Goal: Browse casually: Explore the website without a specific task or goal

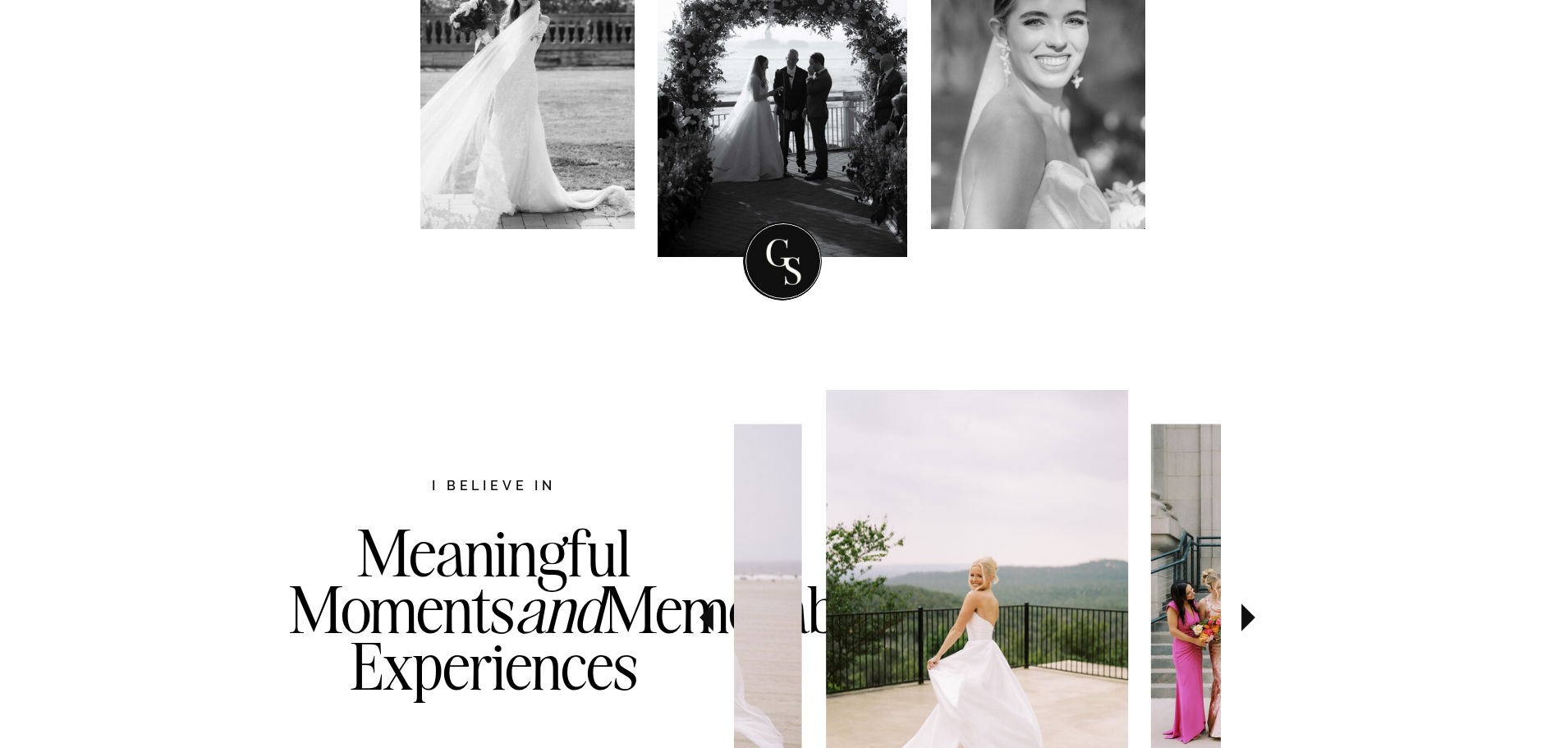
scroll to position [164, 0]
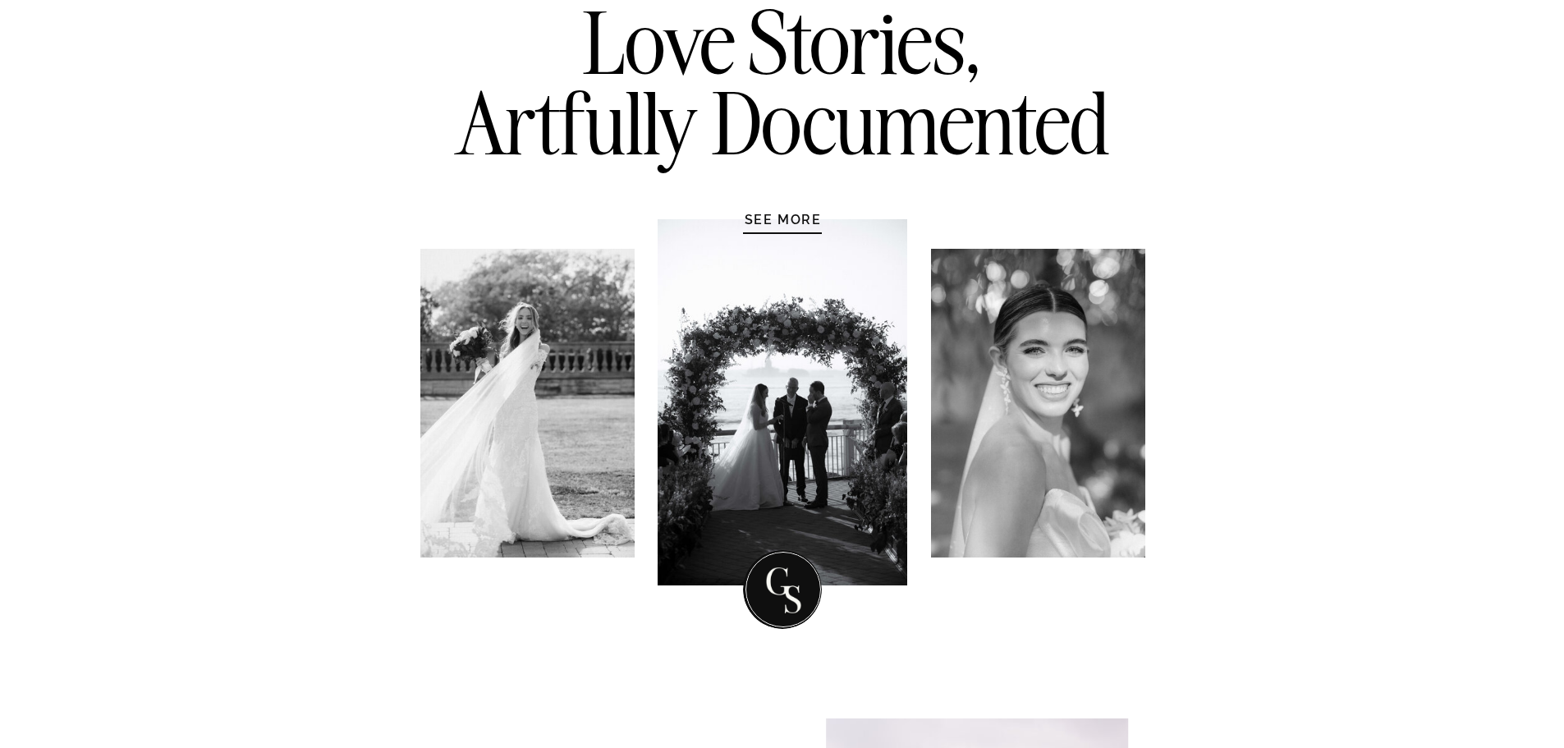
click at [751, 223] on h1 "SEE MORE" at bounding box center [783, 219] width 156 height 16
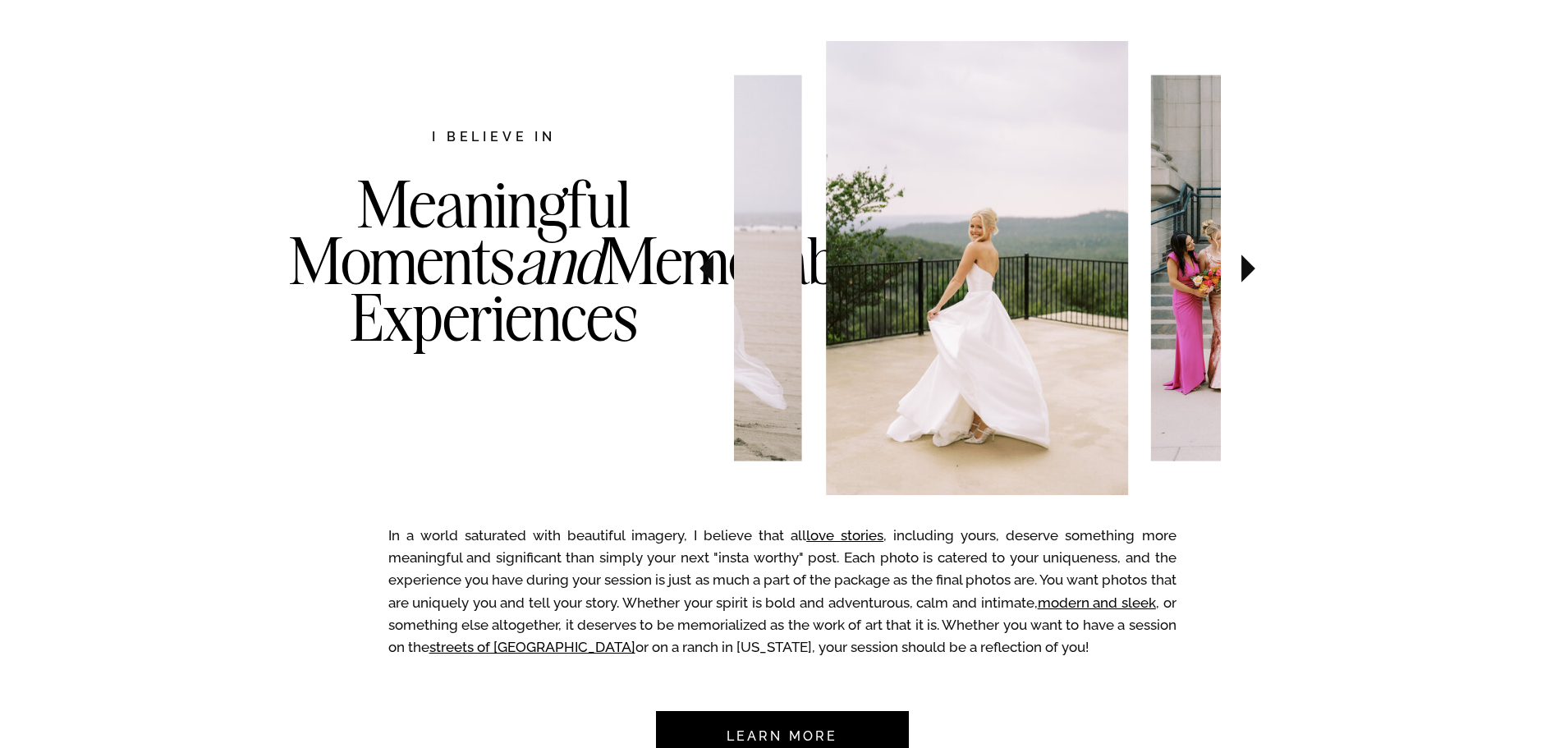
scroll to position [847, 0]
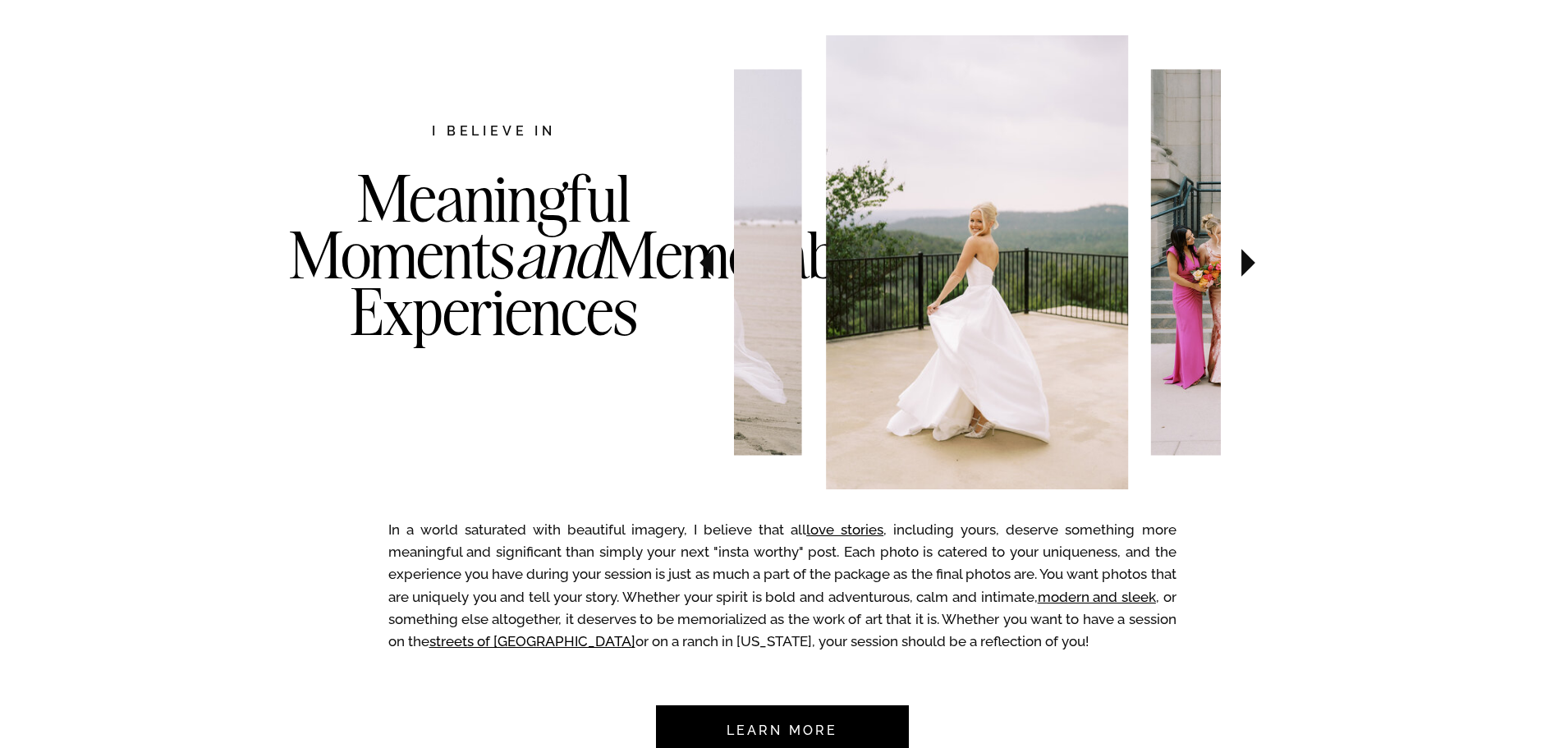
click at [726, 269] on icon at bounding box center [706, 262] width 55 height 57
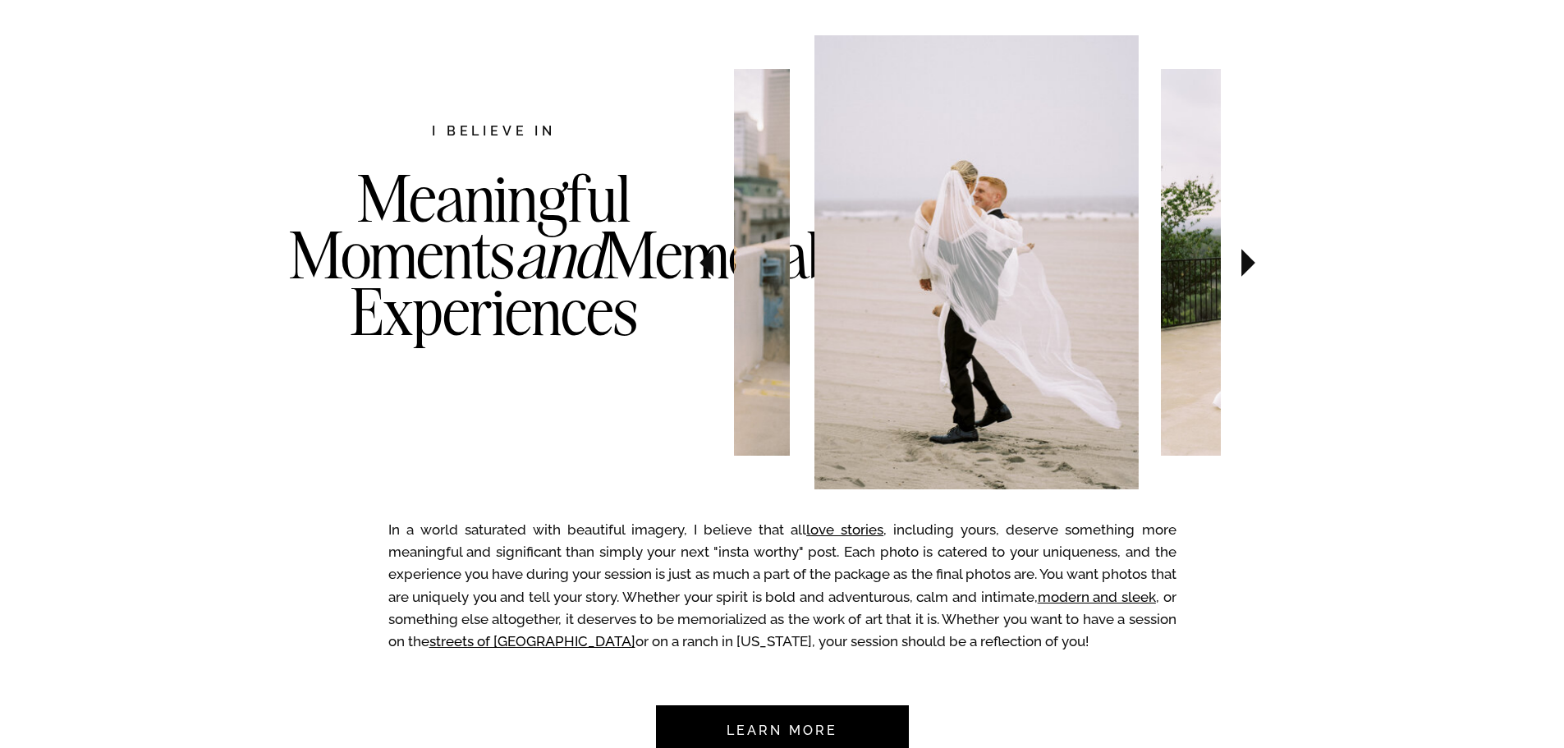
click at [726, 269] on icon at bounding box center [706, 262] width 55 height 57
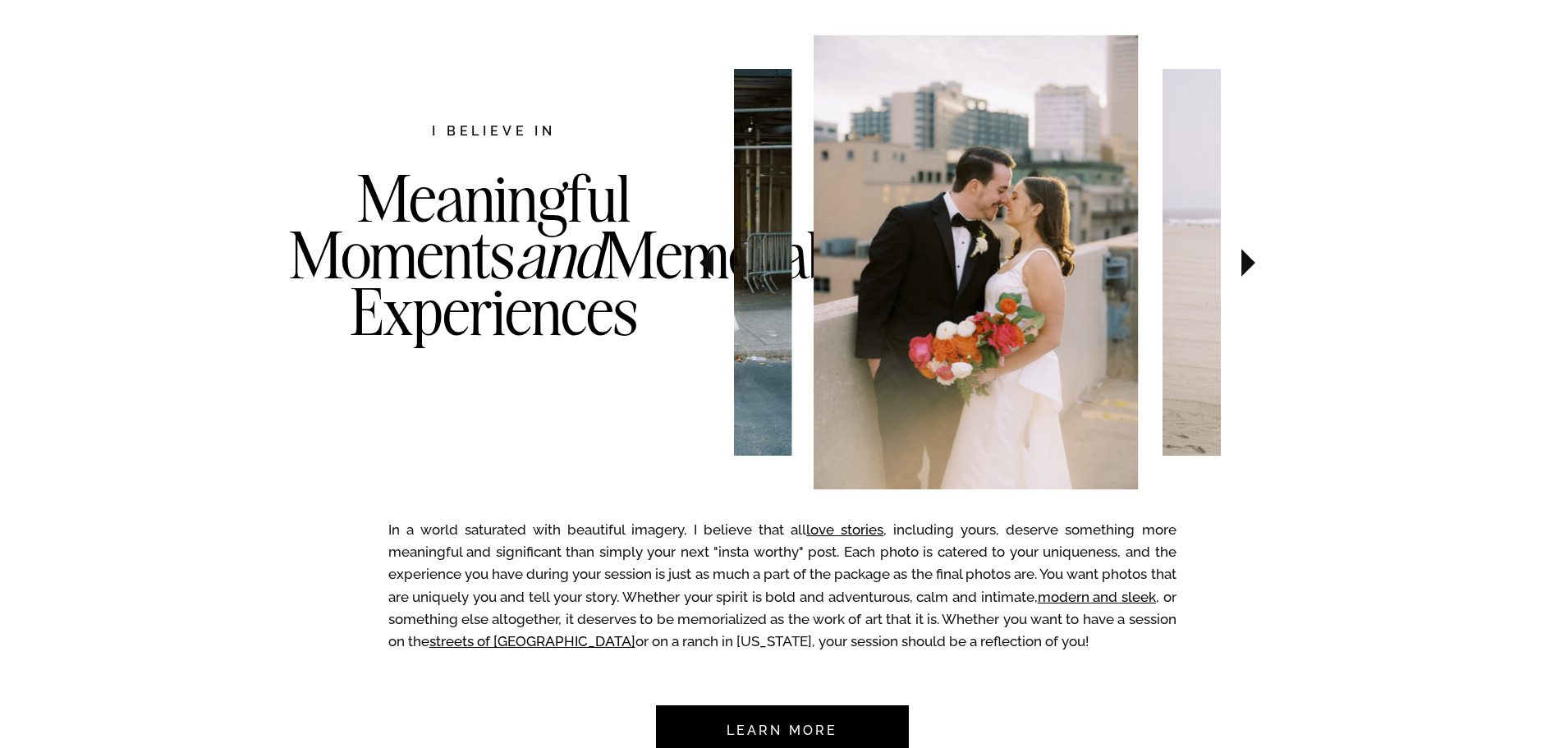
click at [726, 269] on icon at bounding box center [706, 262] width 55 height 57
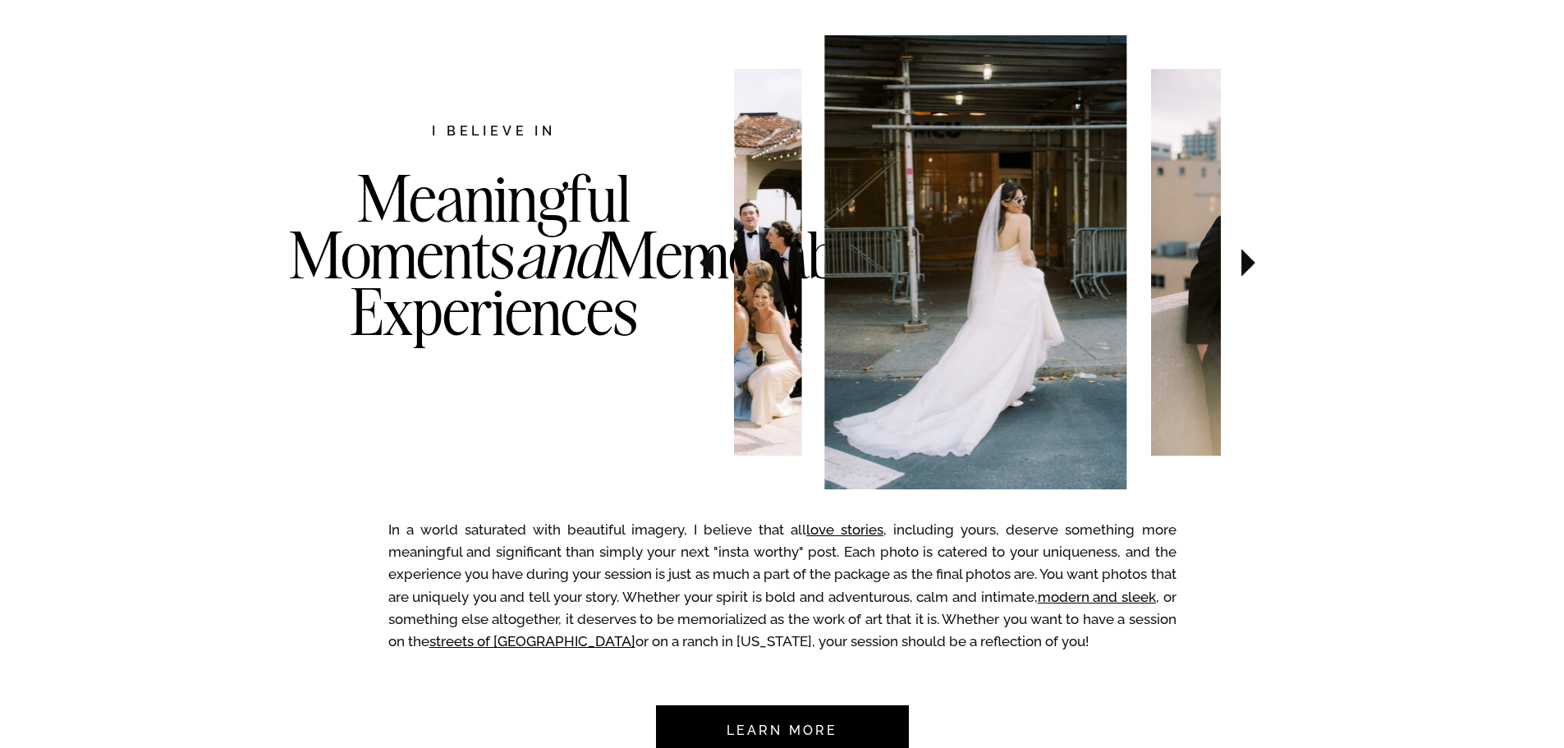
click at [726, 269] on icon at bounding box center [706, 262] width 55 height 57
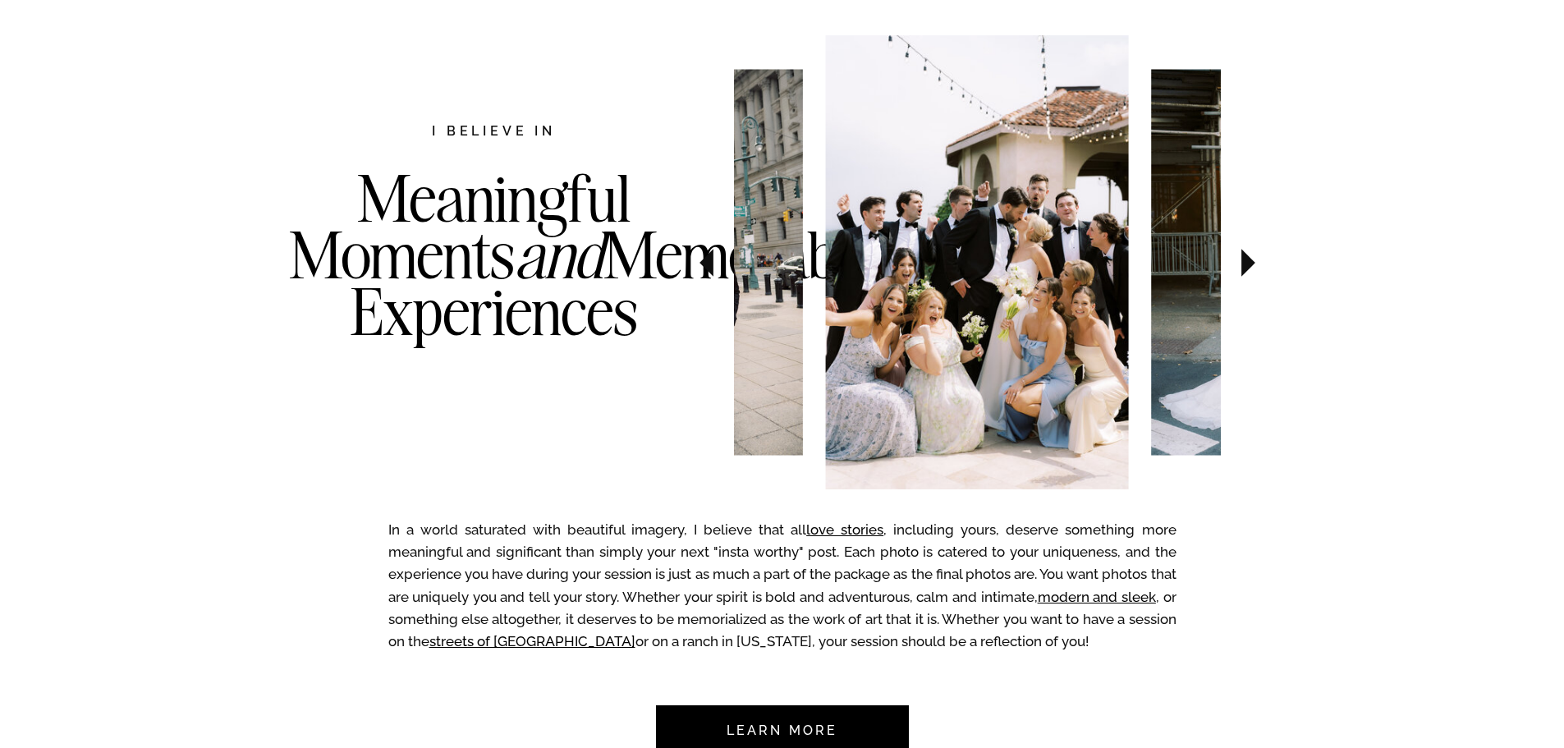
click at [726, 269] on icon at bounding box center [706, 262] width 55 height 57
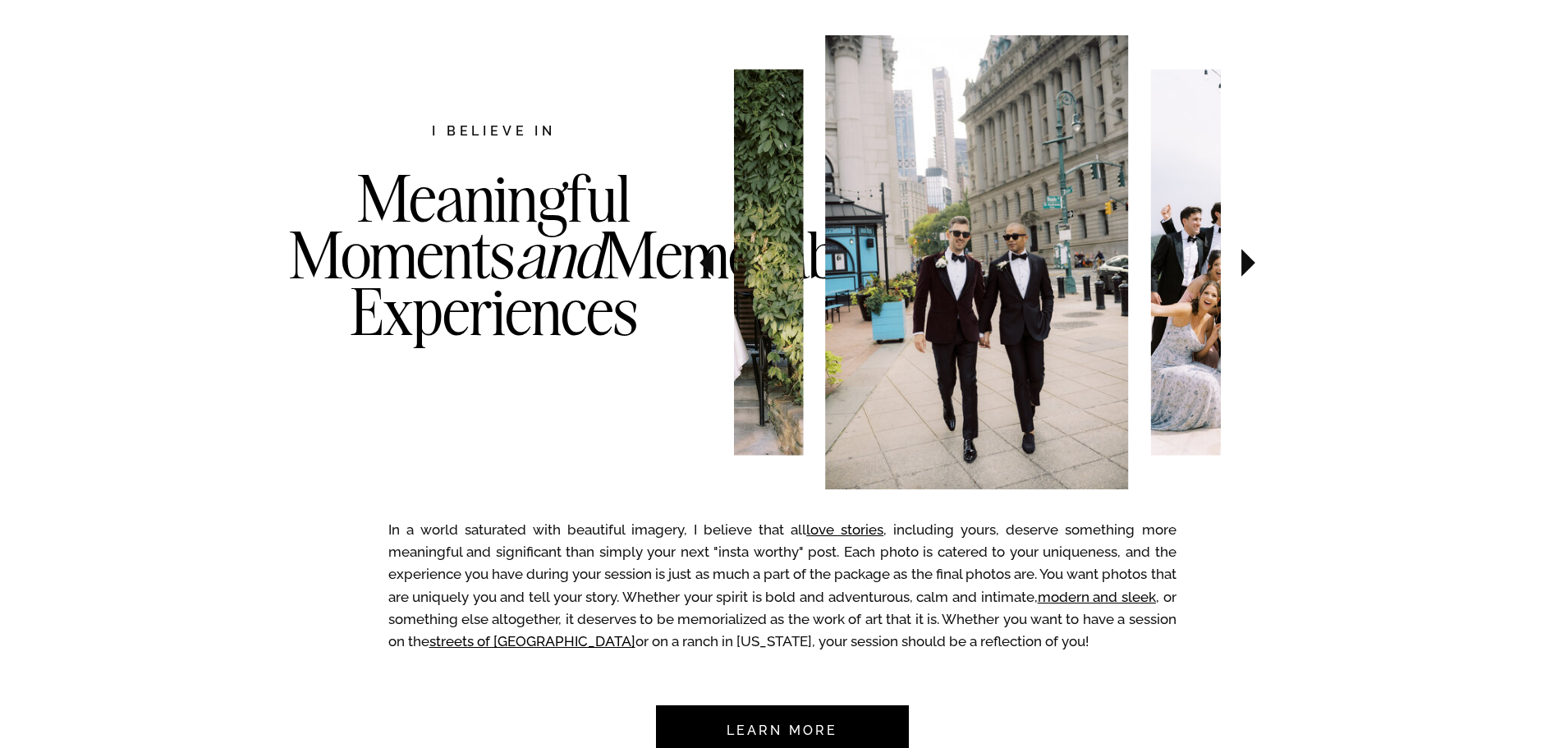
click at [723, 267] on icon at bounding box center [706, 262] width 55 height 57
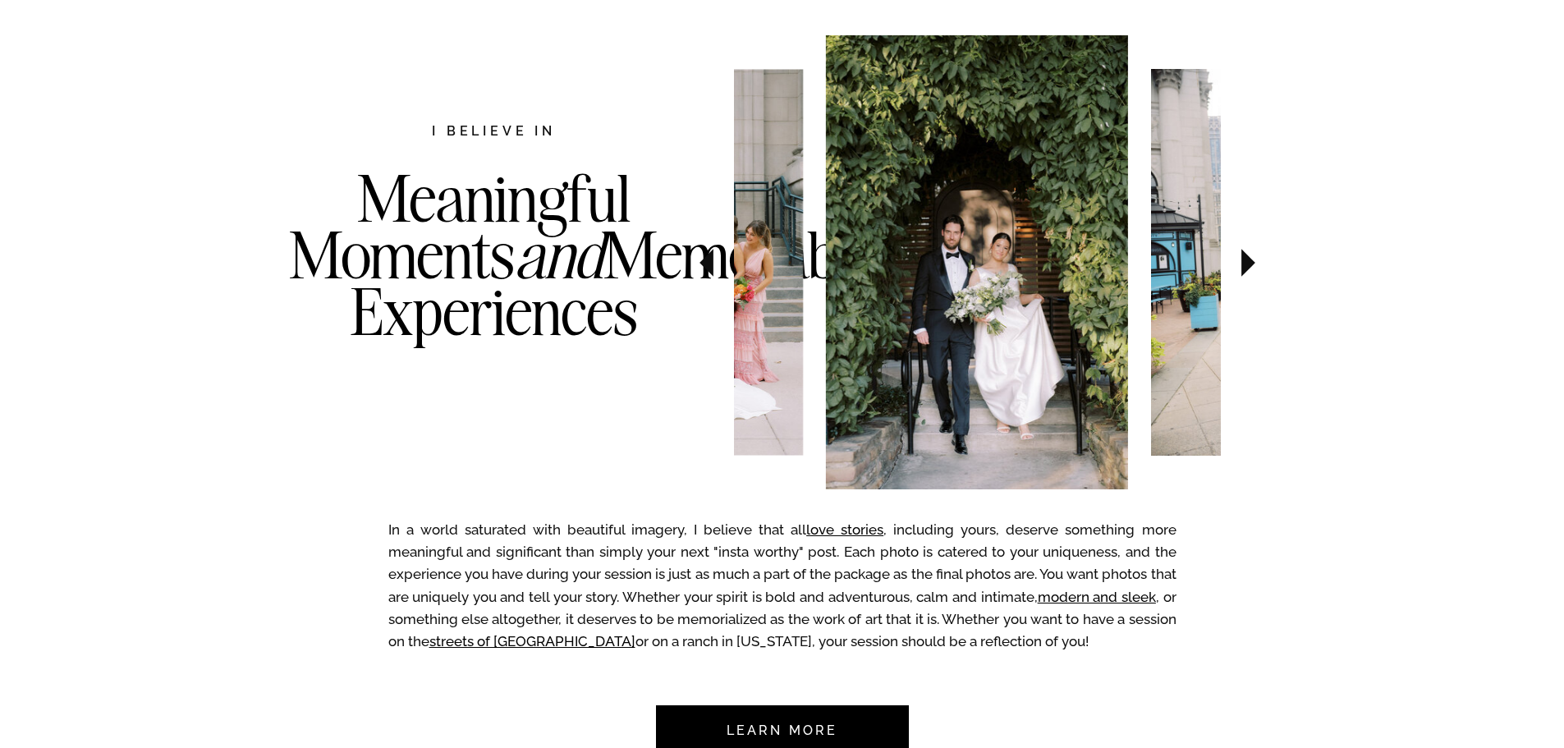
click at [704, 255] on icon at bounding box center [706, 262] width 55 height 57
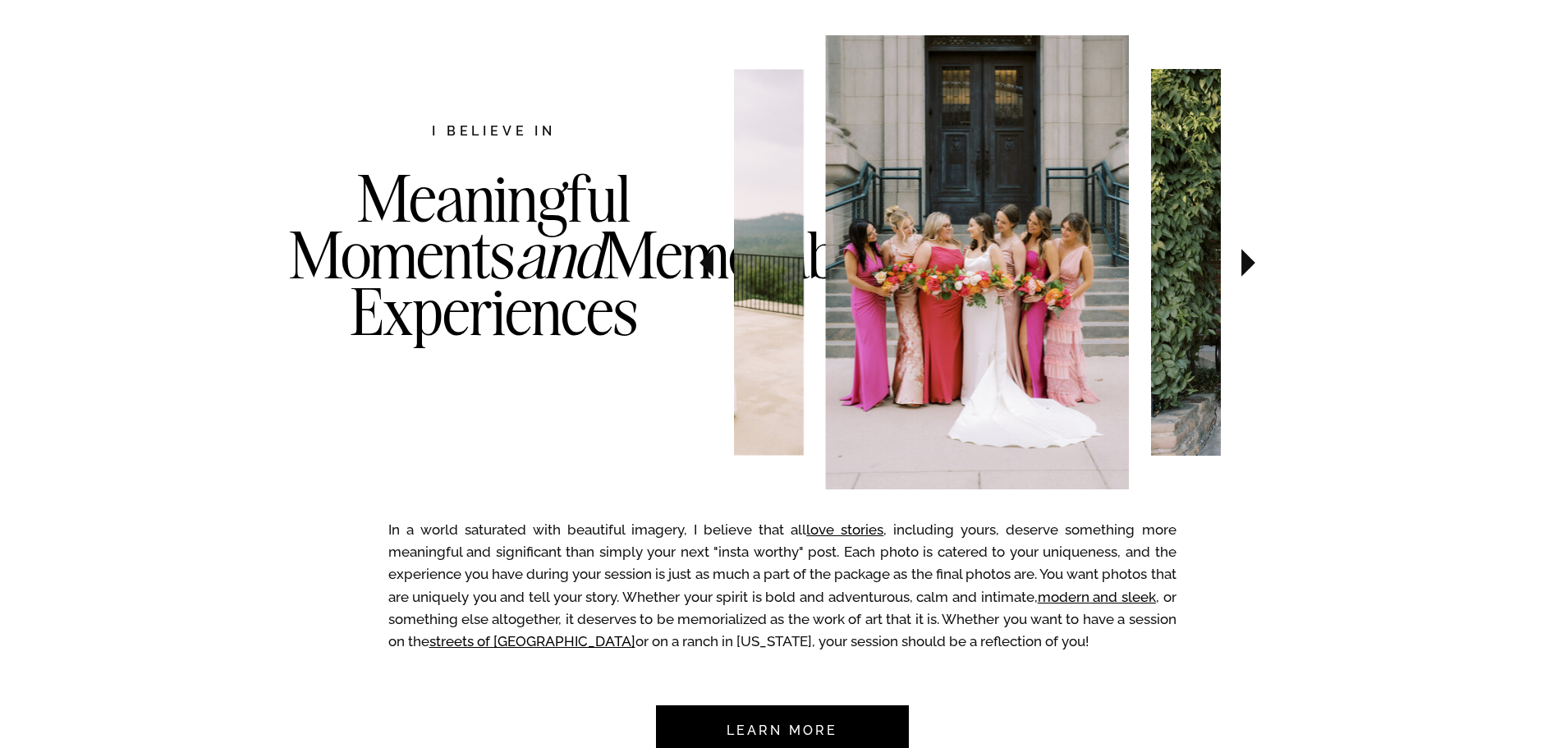
click at [705, 255] on icon at bounding box center [706, 262] width 55 height 57
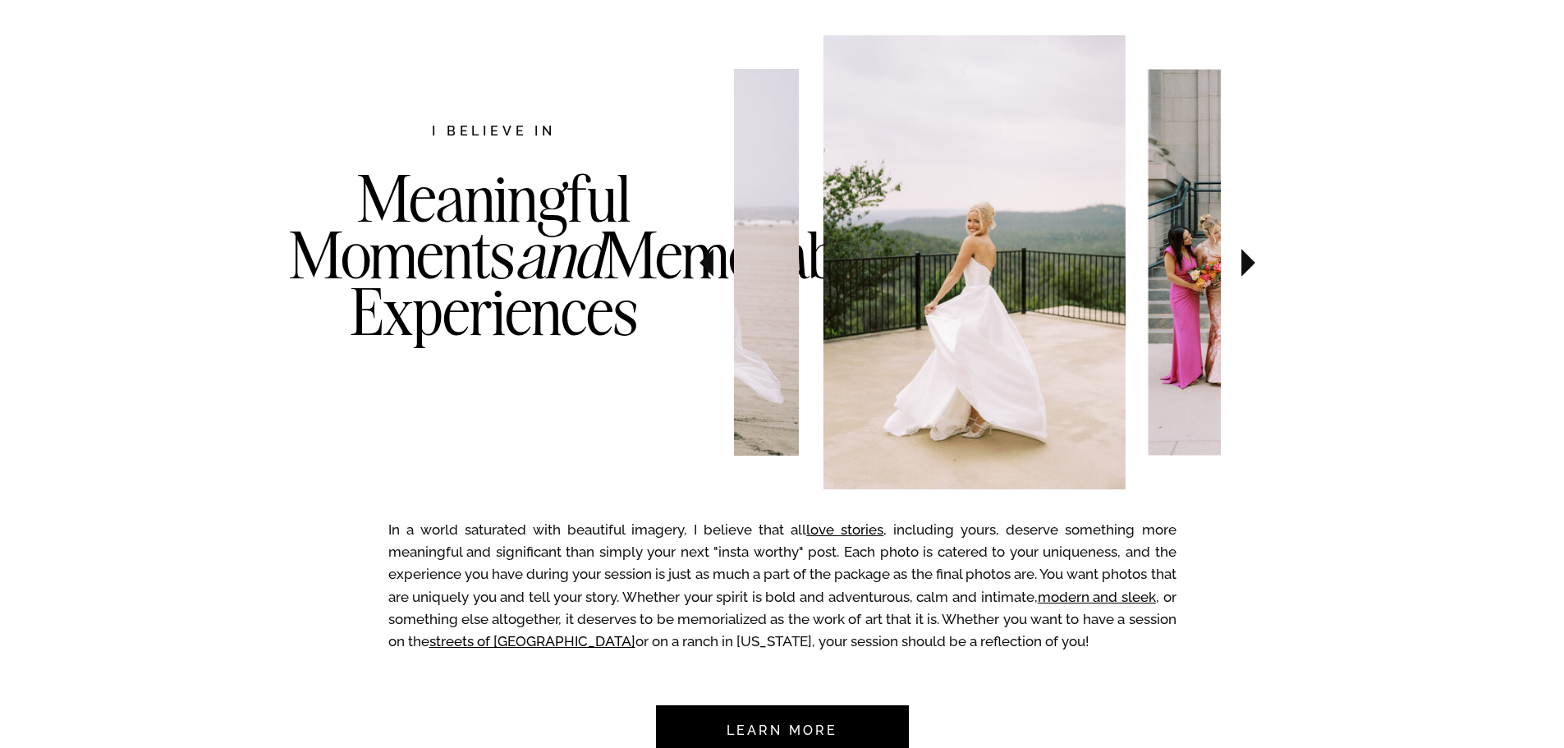
click at [705, 255] on icon at bounding box center [706, 262] width 55 height 57
